Goal: Communication & Community: Connect with others

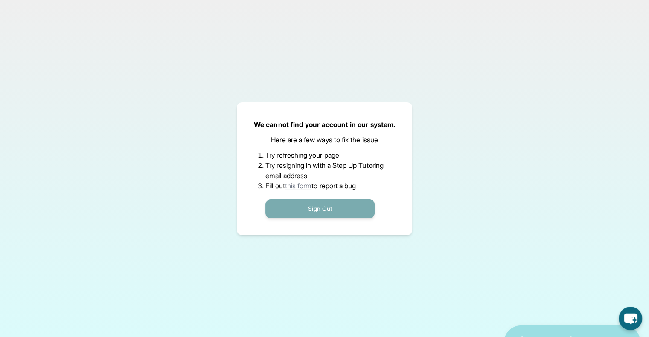
click at [330, 204] on button "Sign Out" at bounding box center [319, 209] width 109 height 19
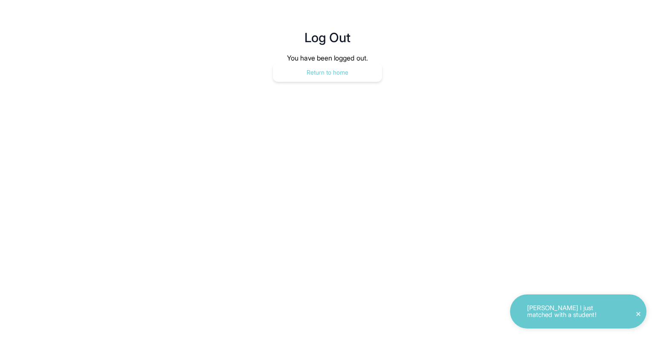
click at [329, 77] on button "Return to home" at bounding box center [327, 72] width 109 height 19
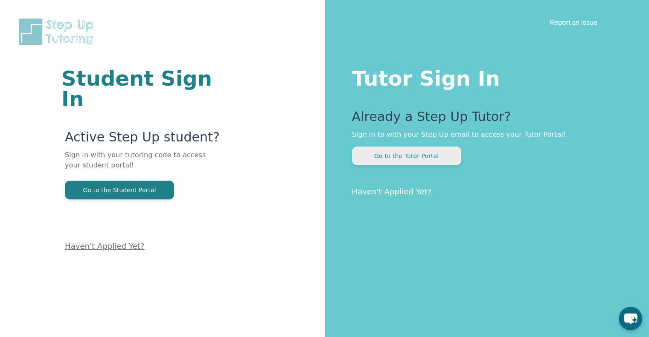
click at [388, 158] on button "Go to the Tutor Portal" at bounding box center [406, 156] width 109 height 19
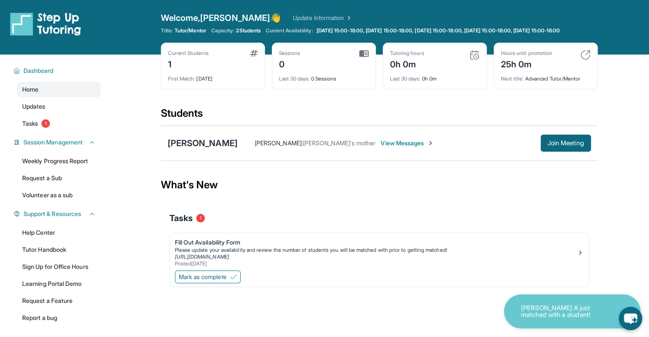
click at [380, 148] on span "View Messages" at bounding box center [406, 143] width 53 height 9
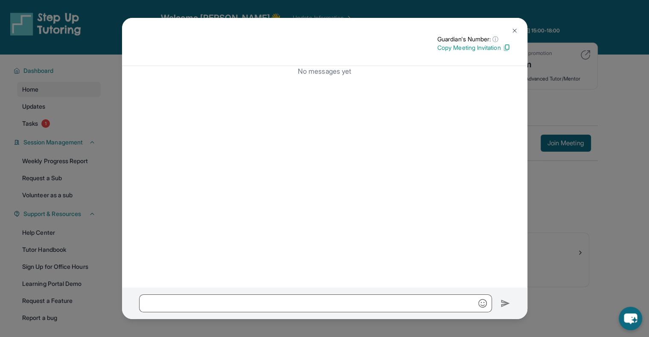
click at [513, 31] on img at bounding box center [514, 30] width 7 height 7
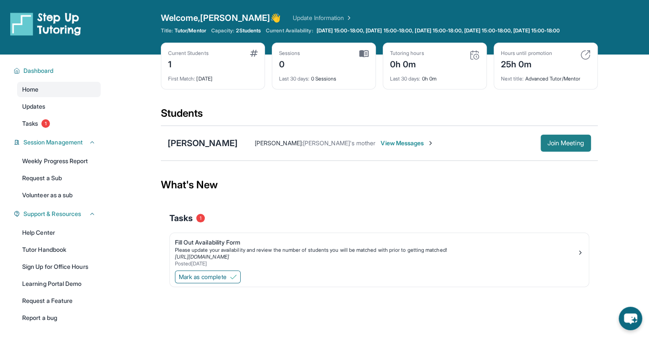
click at [552, 146] on span "Join Meeting" at bounding box center [565, 143] width 37 height 5
click at [570, 146] on span "Join Meeting" at bounding box center [565, 143] width 37 height 5
